Goal: Use online tool/utility: Utilize a website feature to perform a specific function

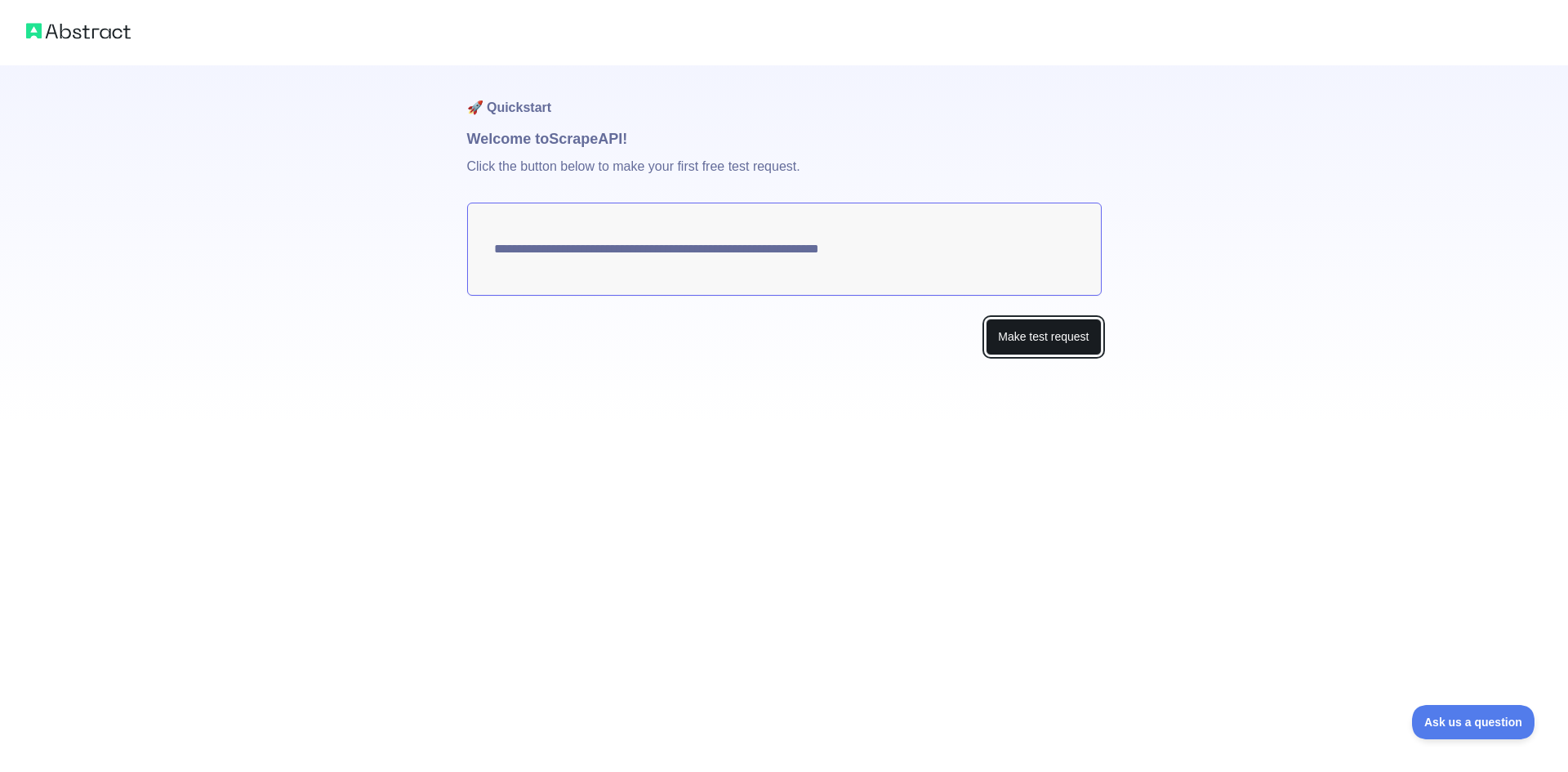
click at [1030, 332] on button "Make test request" at bounding box center [1042, 337] width 115 height 37
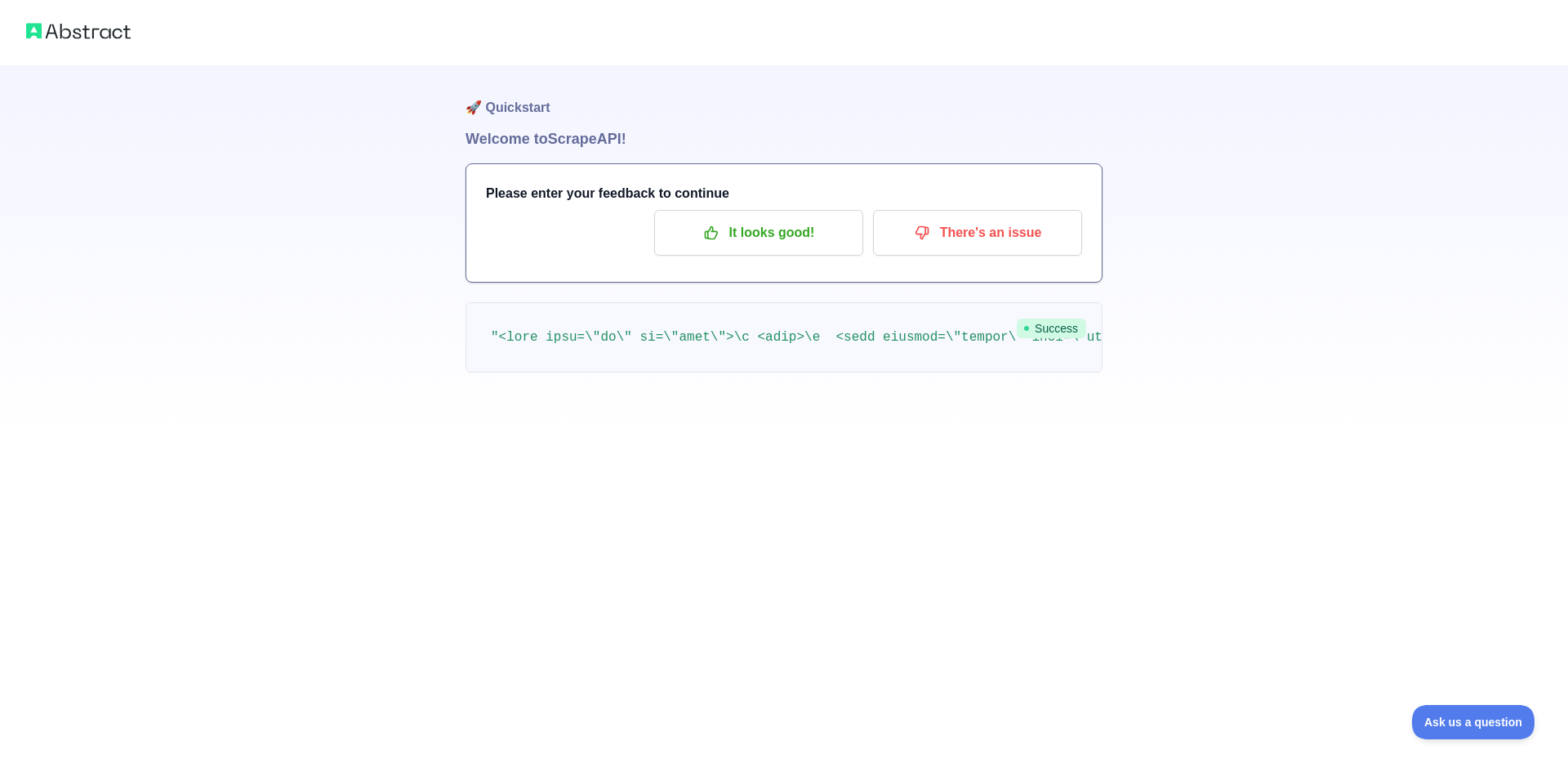
click at [569, 197] on h3 "Please enter your feedback to continue" at bounding box center [784, 193] width 596 height 19
click at [540, 193] on h3 "Please enter your feedback to continue" at bounding box center [784, 193] width 596 height 19
click at [772, 226] on p "It looks good!" at bounding box center [758, 232] width 184 height 28
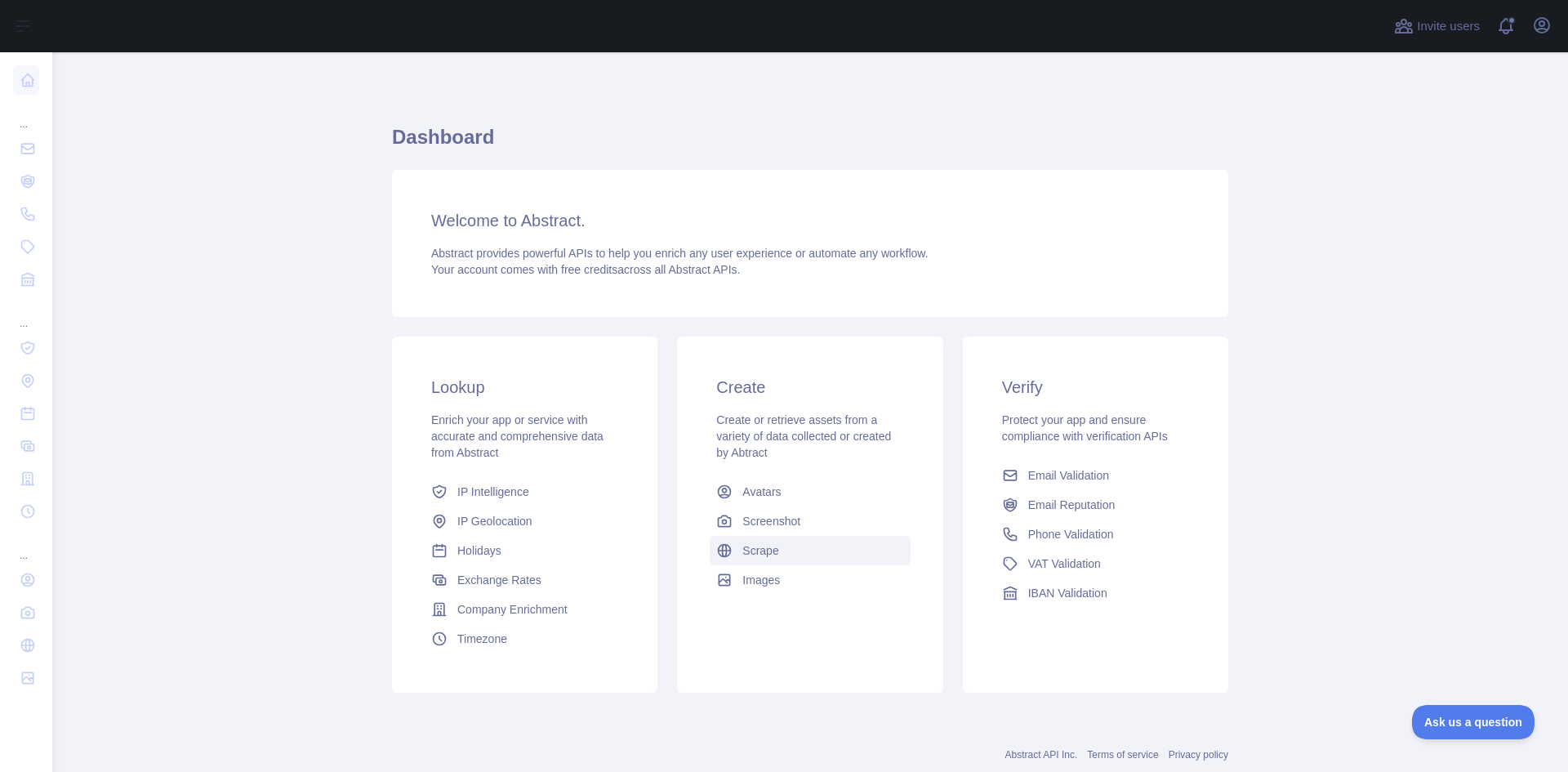
click at [743, 550] on span "Scrape" at bounding box center [760, 551] width 36 height 17
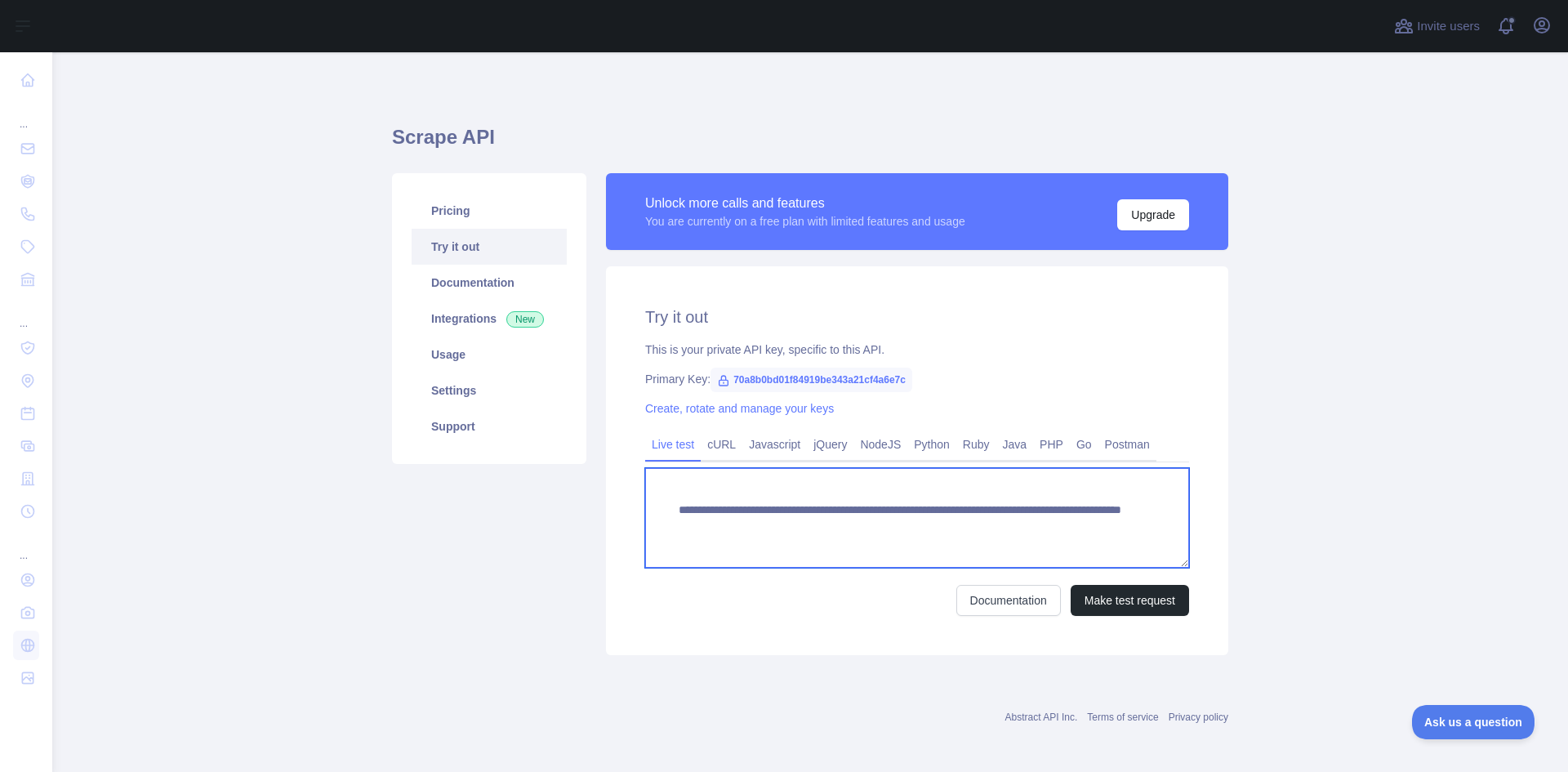
drag, startPoint x: 1093, startPoint y: 525, endPoint x: 982, endPoint y: 524, distance: 111.0
click at [982, 524] on textarea "**********" at bounding box center [917, 517] width 544 height 100
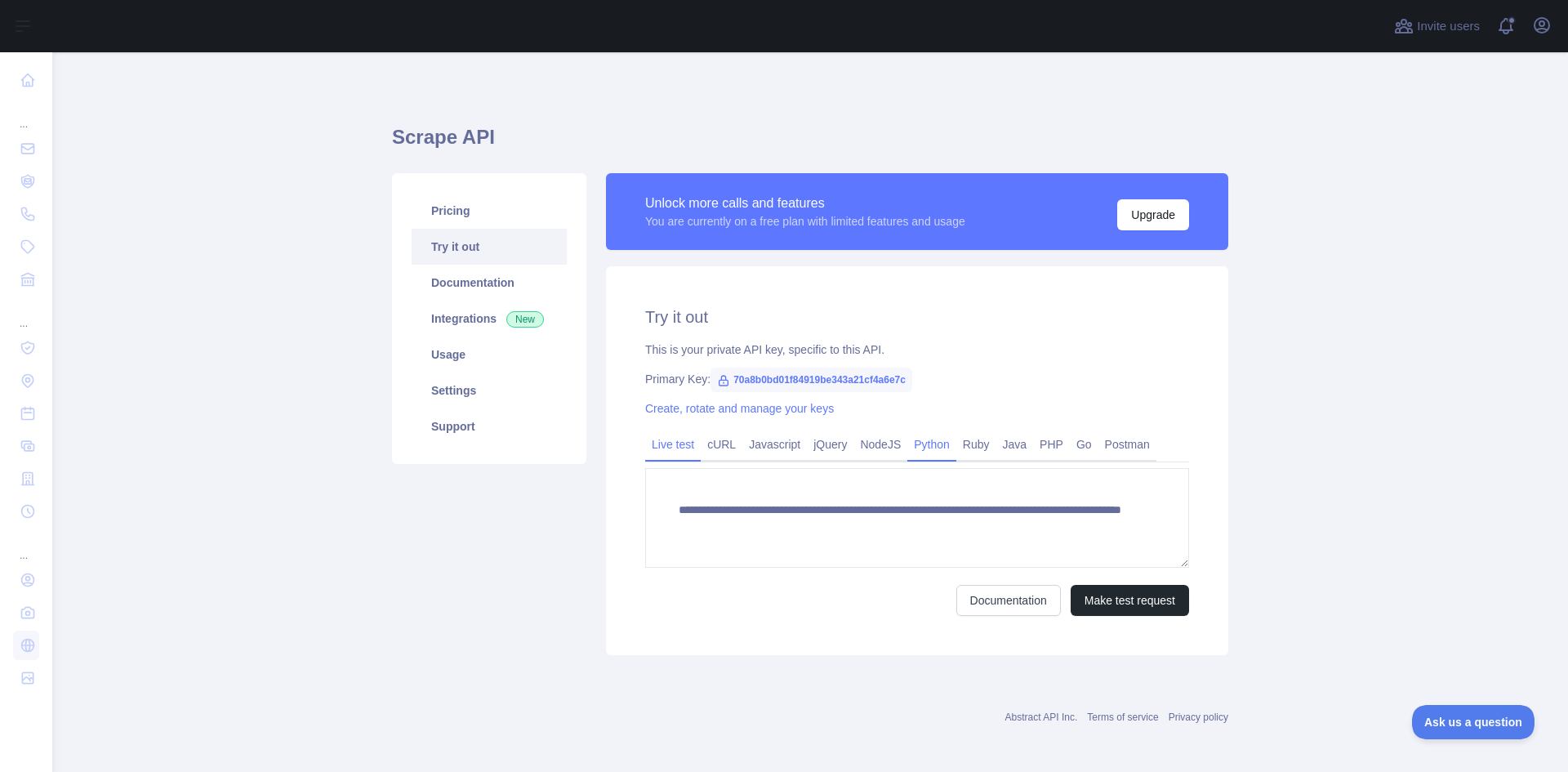
click at [915, 439] on link "Python" at bounding box center [931, 444] width 49 height 26
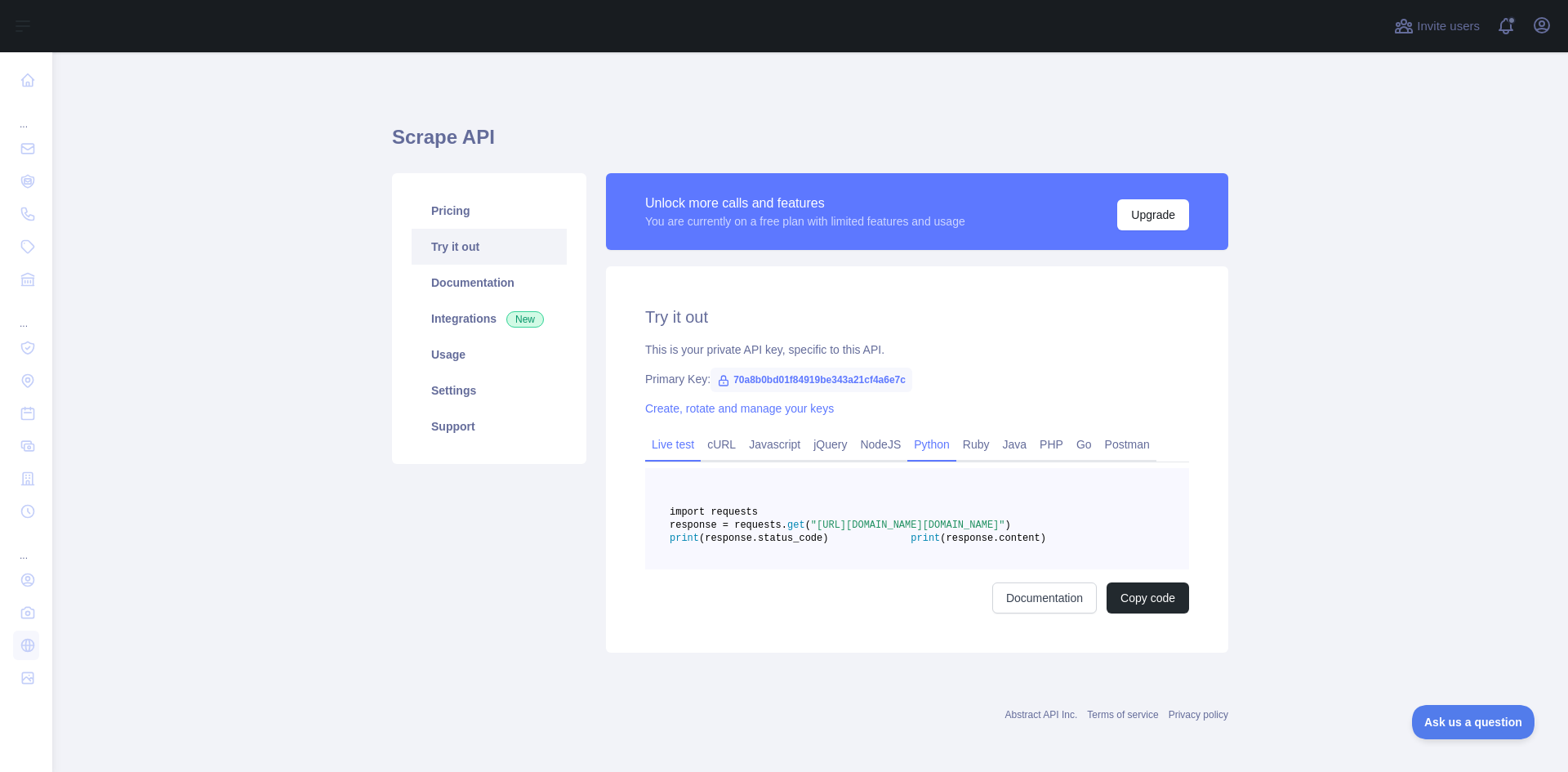
click at [658, 445] on link "Live test" at bounding box center [672, 444] width 55 height 26
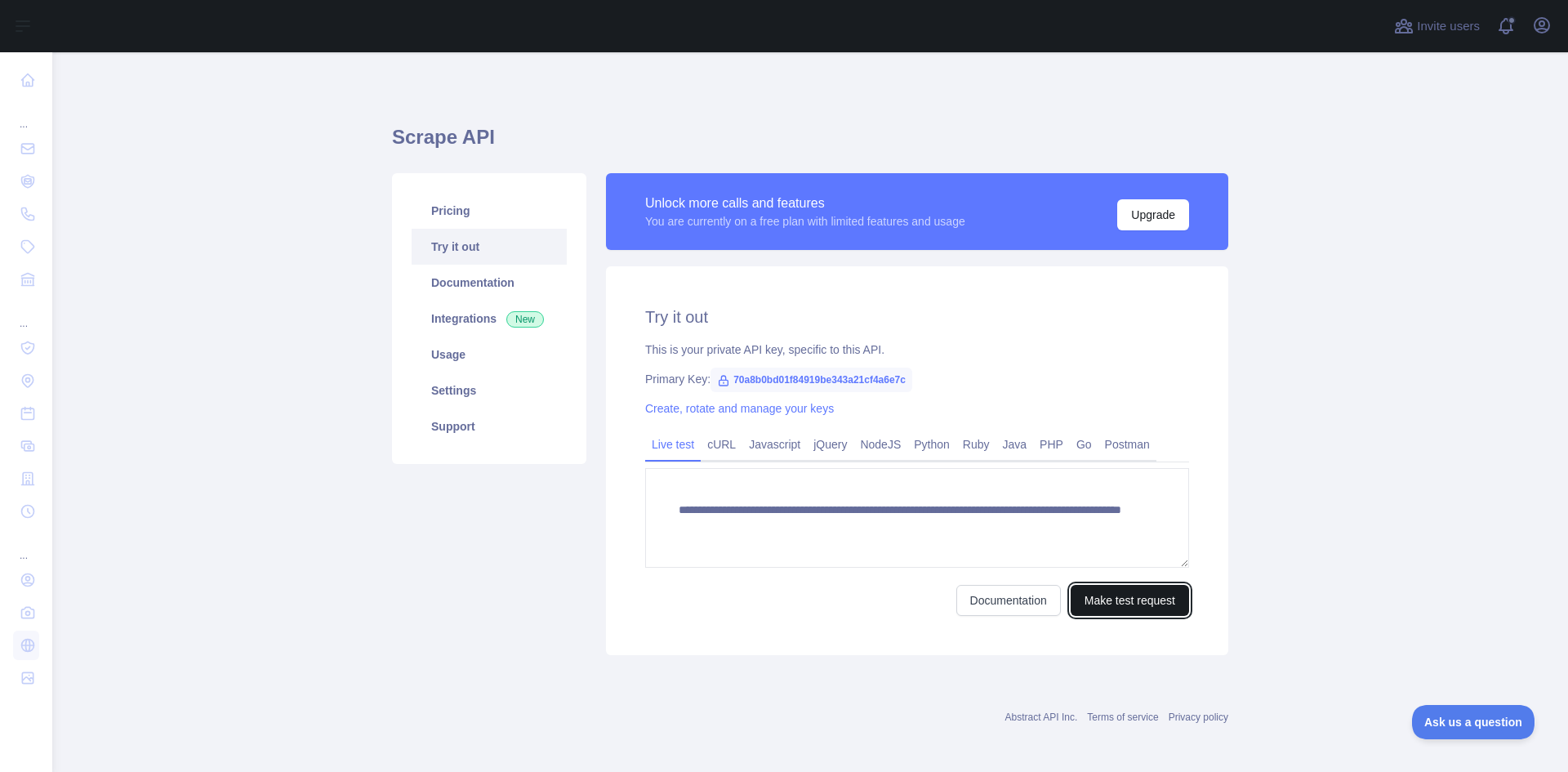
click at [1130, 596] on button "Make test request" at bounding box center [1130, 600] width 118 height 31
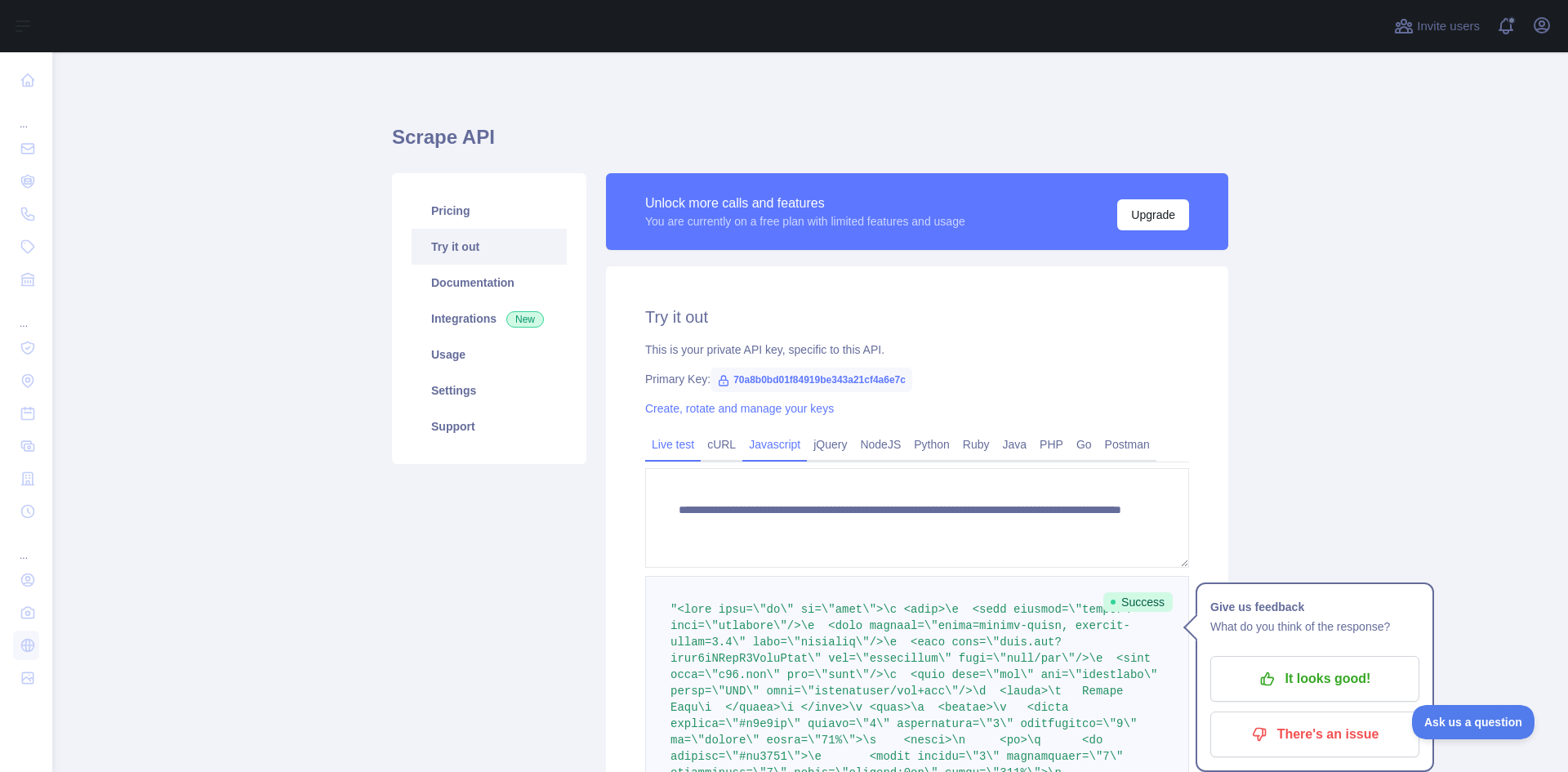
click at [763, 440] on link "Javascript" at bounding box center [775, 444] width 65 height 26
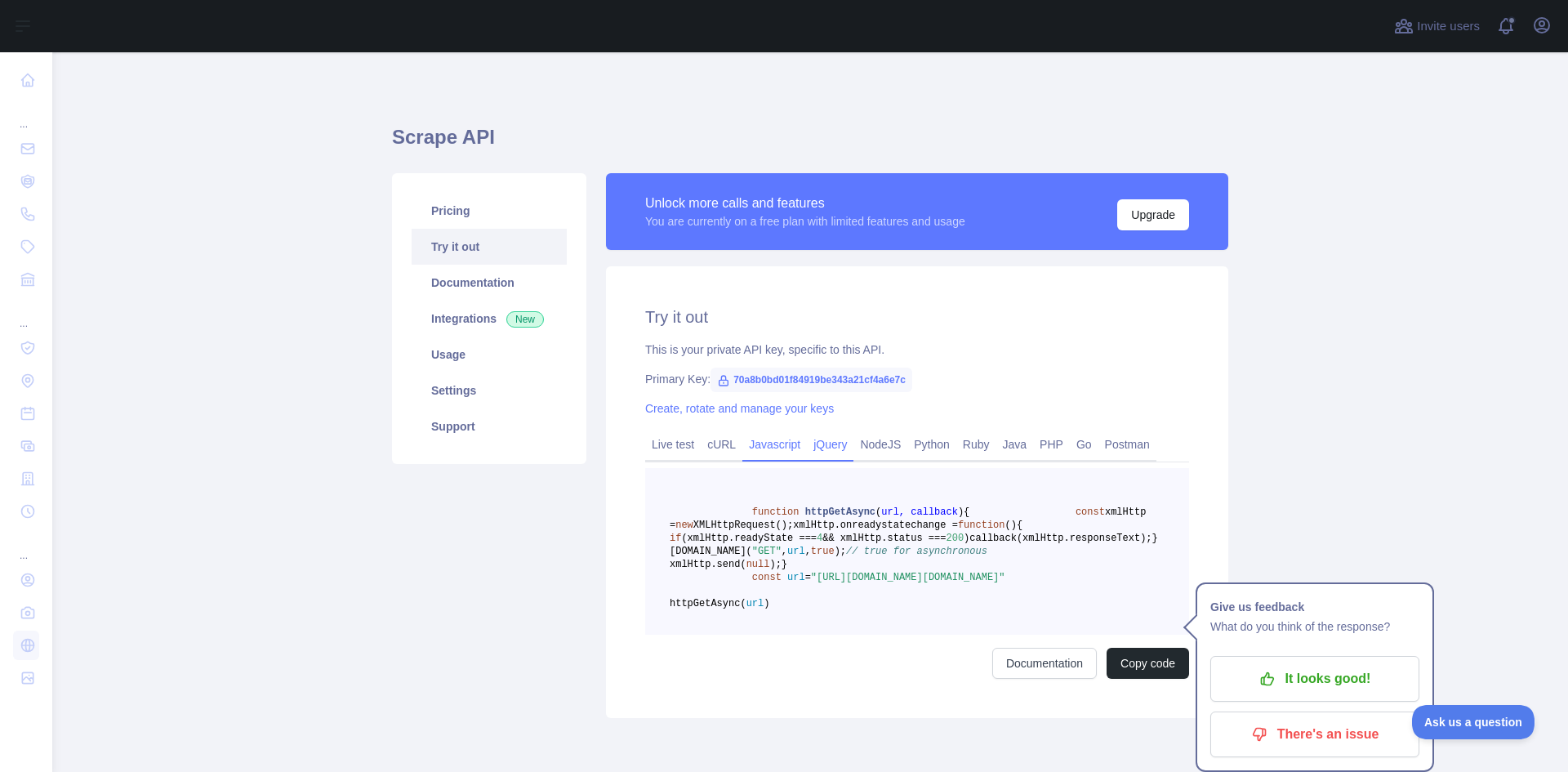
click at [827, 445] on link "jQuery" at bounding box center [830, 444] width 46 height 26
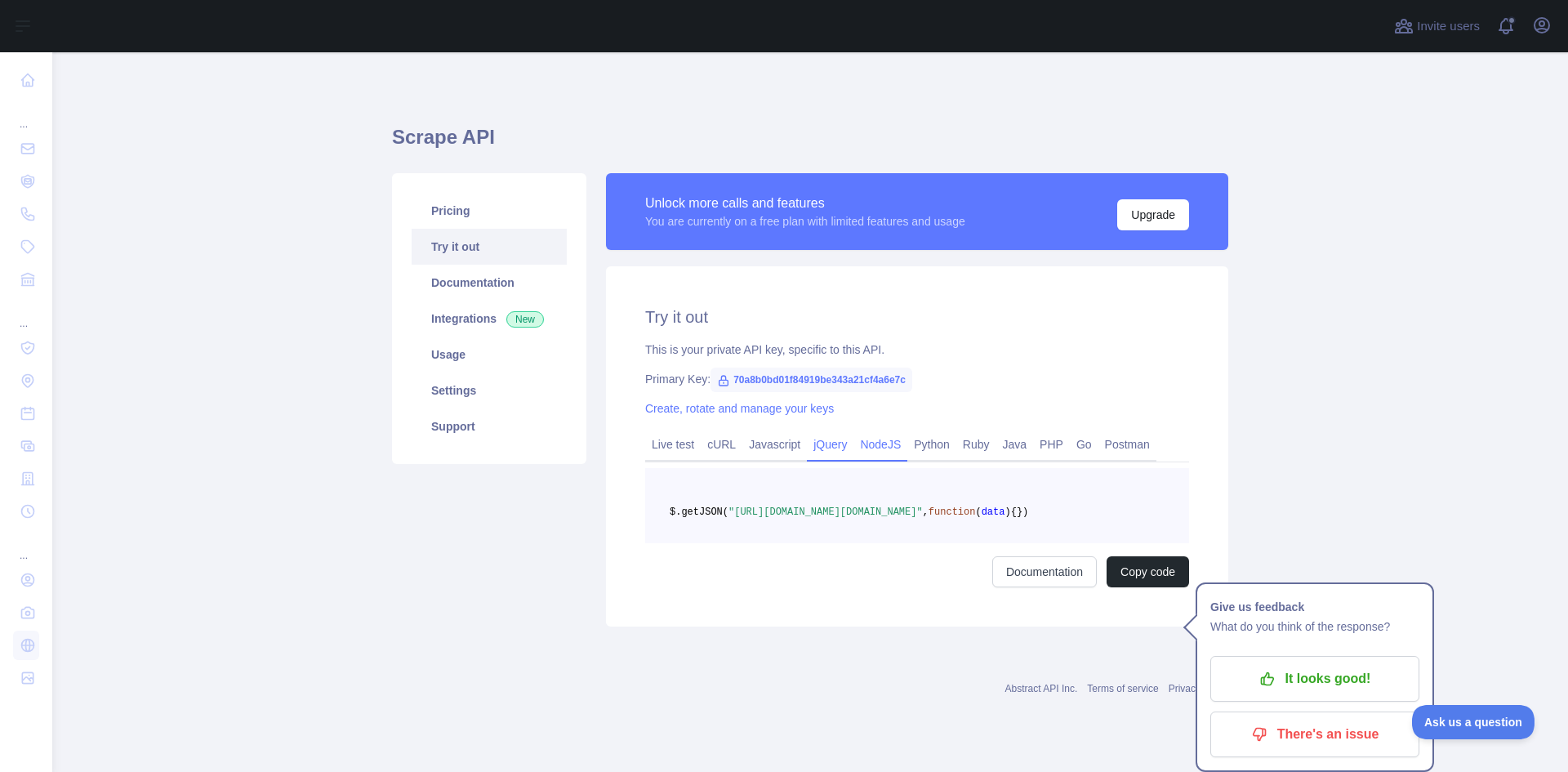
click at [861, 442] on link "NodeJS" at bounding box center [880, 444] width 53 height 26
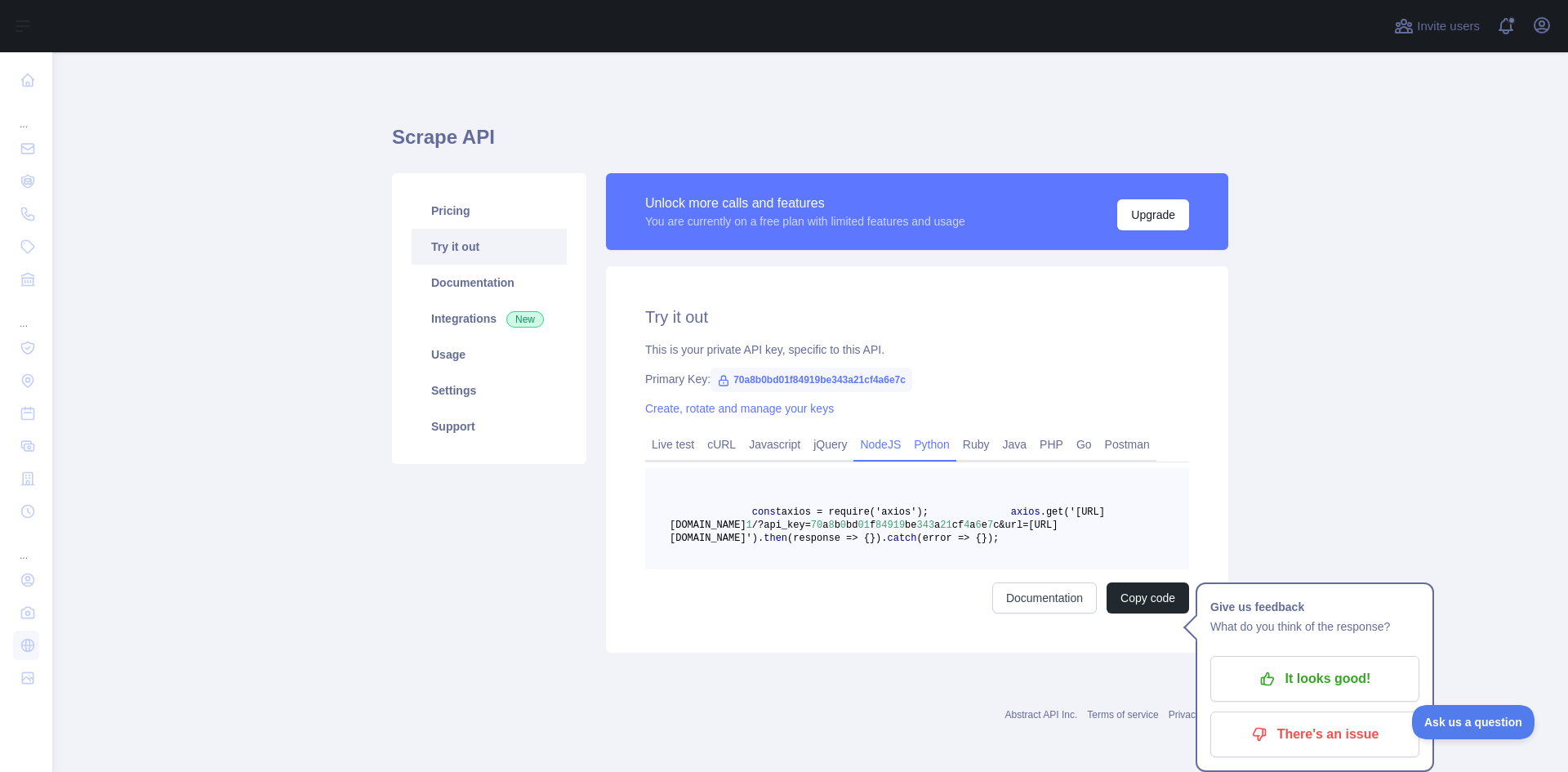
click at [934, 444] on link "Python" at bounding box center [931, 444] width 49 height 26
click at [965, 444] on link "Ruby" at bounding box center [976, 444] width 40 height 26
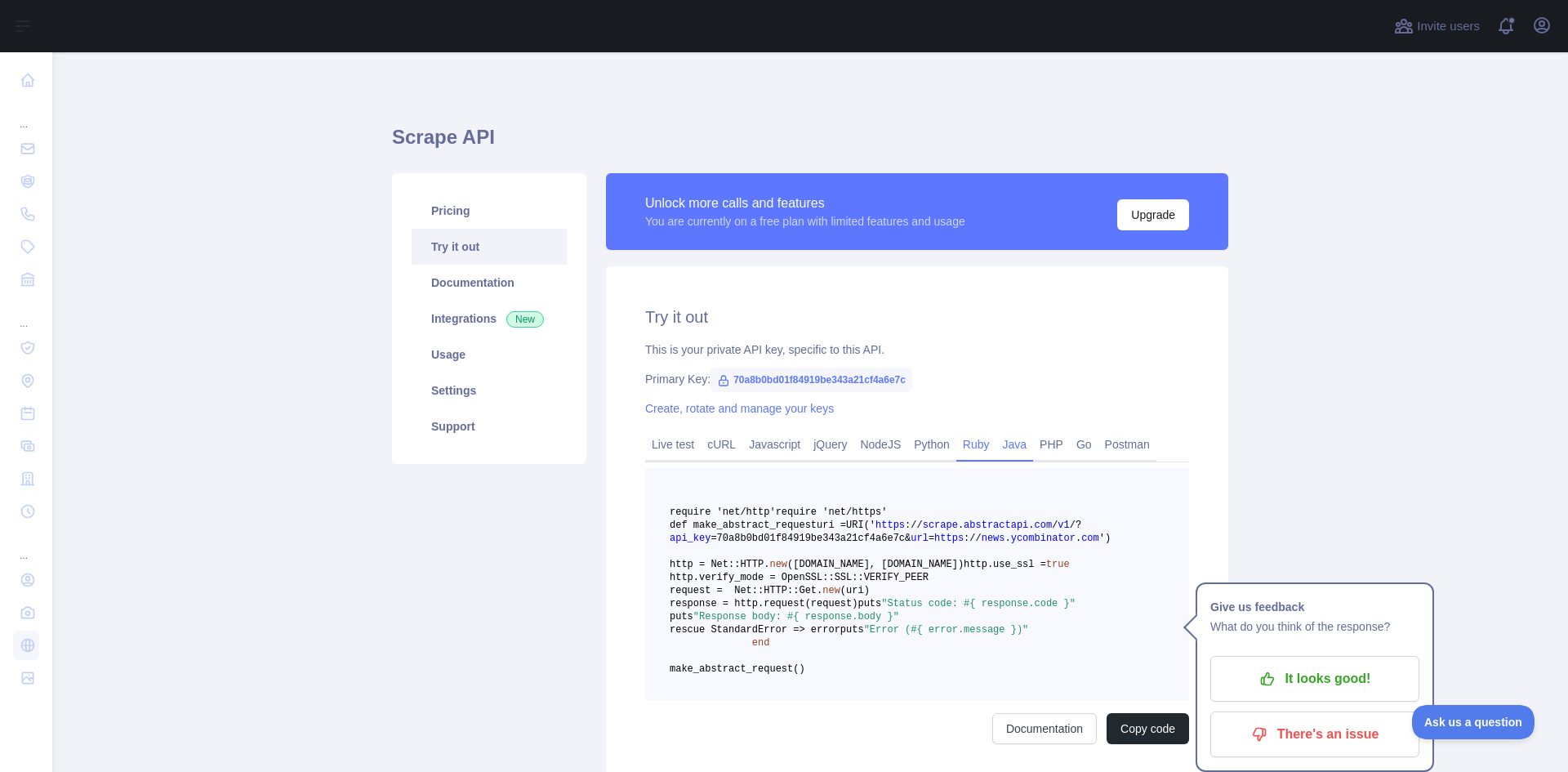
click at [1008, 440] on link "Java" at bounding box center [1015, 444] width 38 height 26
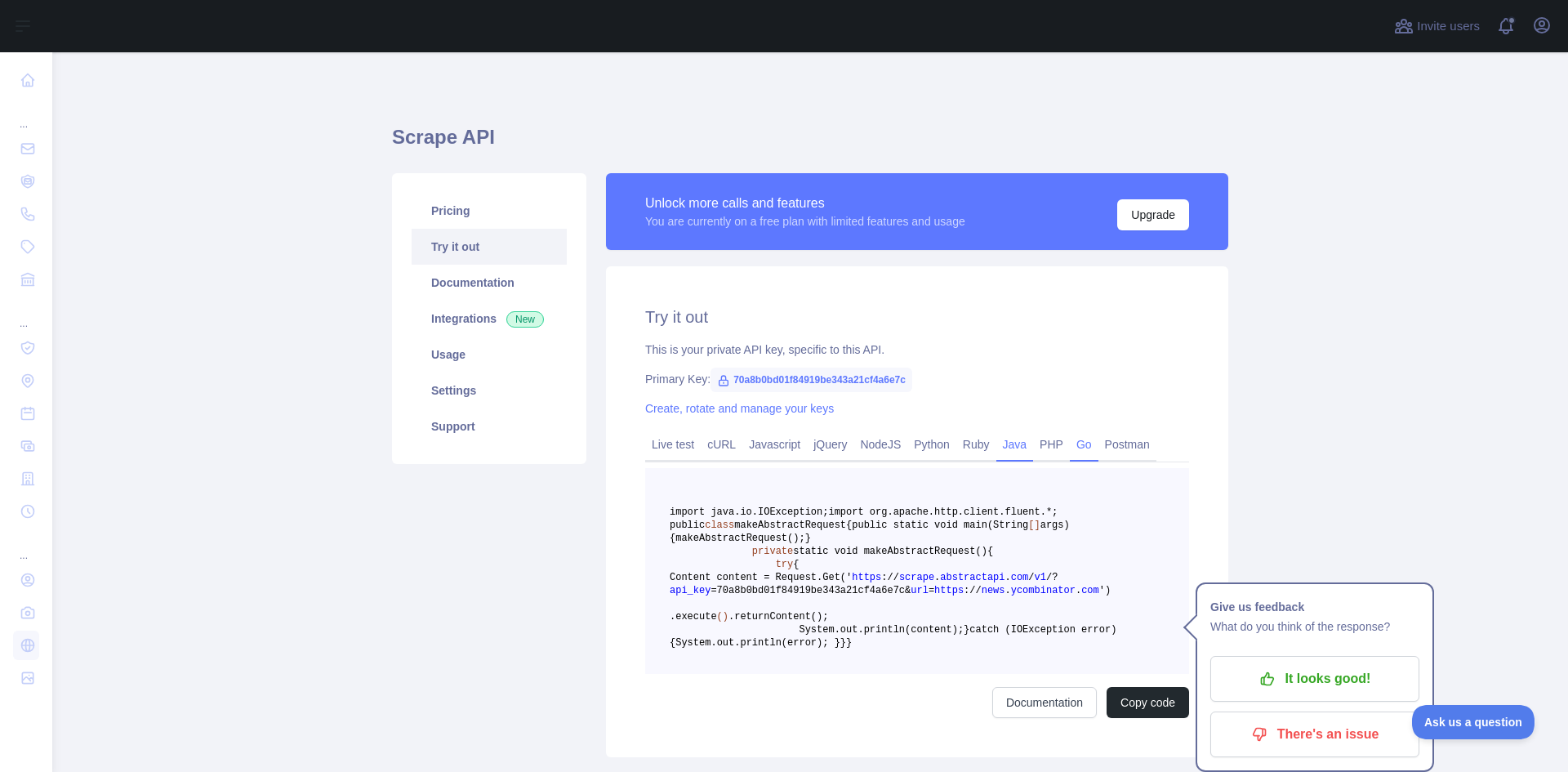
click at [1070, 440] on link "Go" at bounding box center [1084, 444] width 29 height 26
